Goal: Browse casually: Explore the website without a specific task or goal

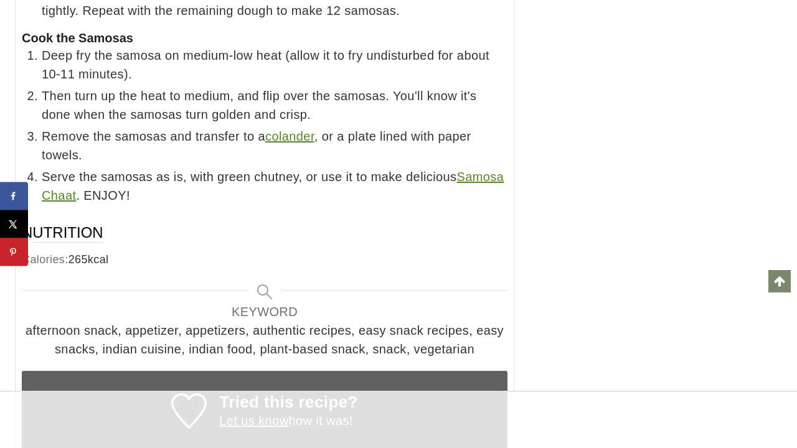
scroll to position [11608, 0]
